Goal: Task Accomplishment & Management: Manage account settings

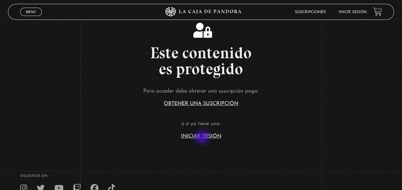
click at [203, 138] on link "Iniciar Sesión" at bounding box center [201, 136] width 40 height 5
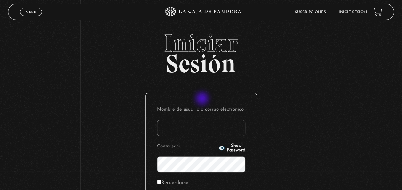
scroll to position [88, 0]
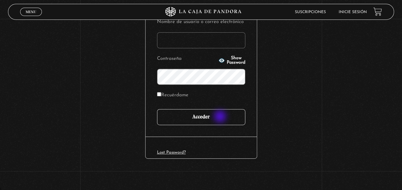
type input "karol1alfa@gmail.com"
click at [221, 117] on input "Acceder" at bounding box center [201, 117] width 88 height 16
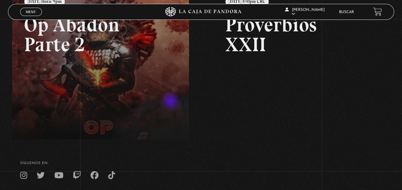
scroll to position [104, 0]
